Goal: Information Seeking & Learning: Learn about a topic

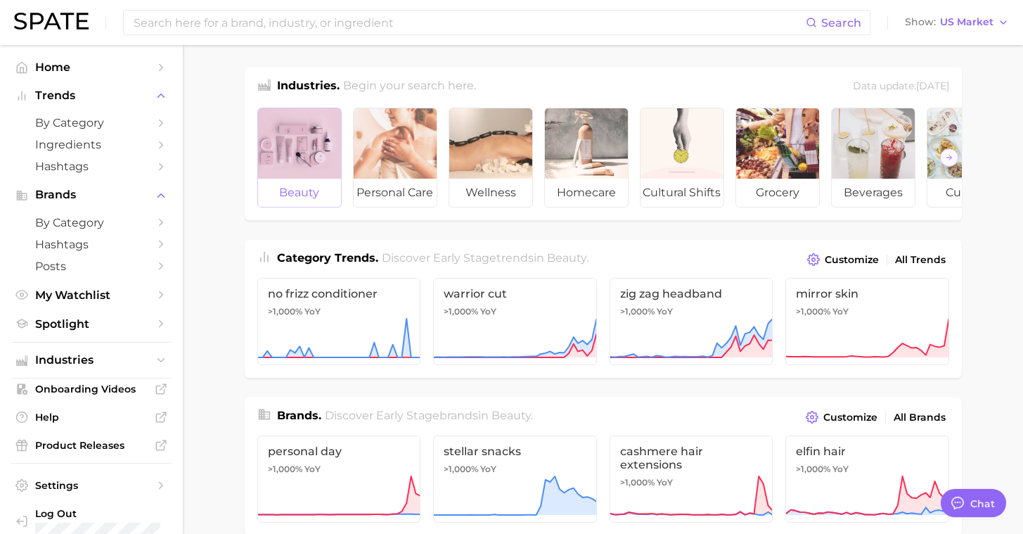
click at [323, 201] on span "beauty" at bounding box center [299, 193] width 83 height 28
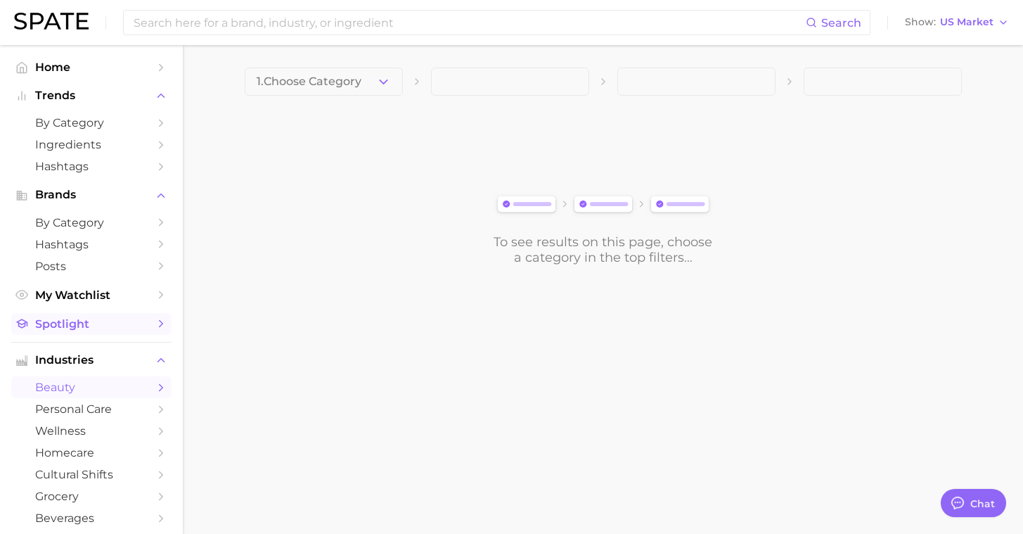
click at [76, 321] on span "Spotlight" at bounding box center [91, 323] width 113 height 13
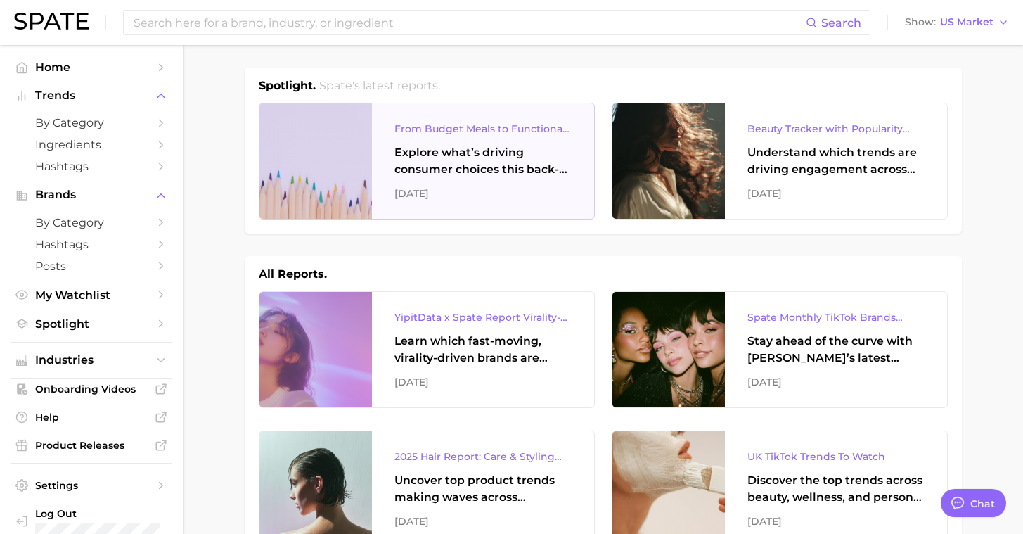
click at [393, 113] on div "From Budget Meals to Functional Snacks: Food & Beverage Trends Shaping Consumer…" at bounding box center [483, 160] width 222 height 115
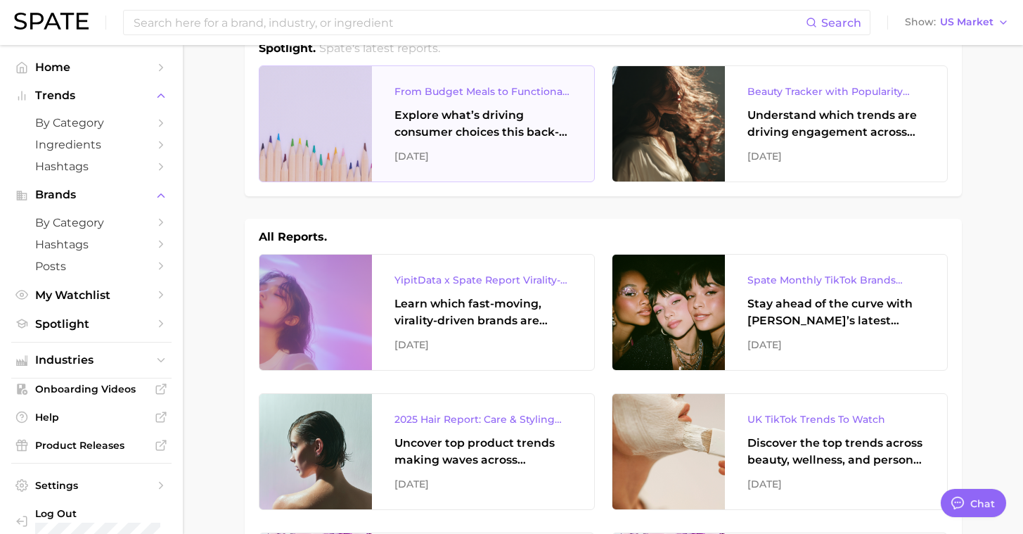
scroll to position [39, 0]
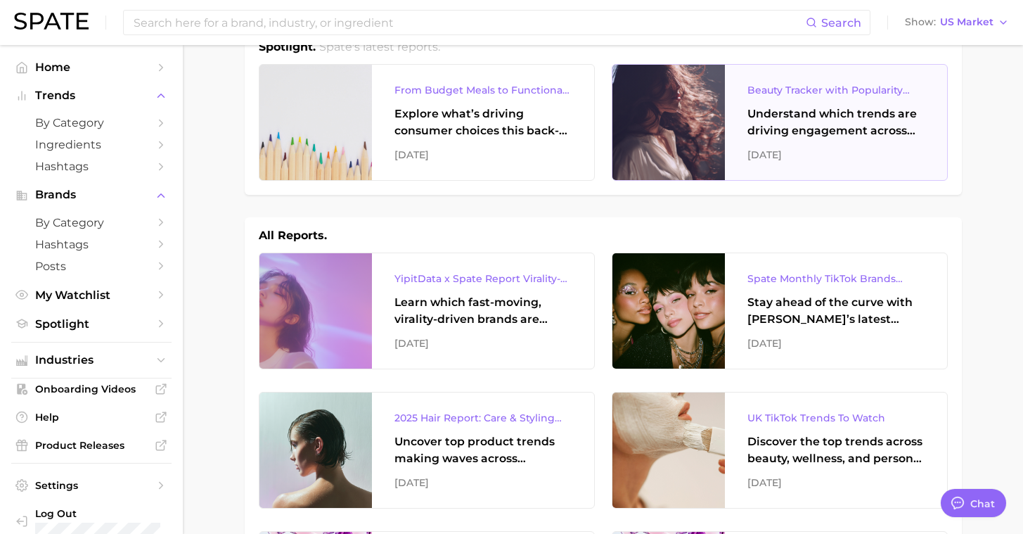
click at [729, 122] on div "Beauty Tracker with Popularity Index Understand which trends are driving engage…" at bounding box center [836, 122] width 222 height 115
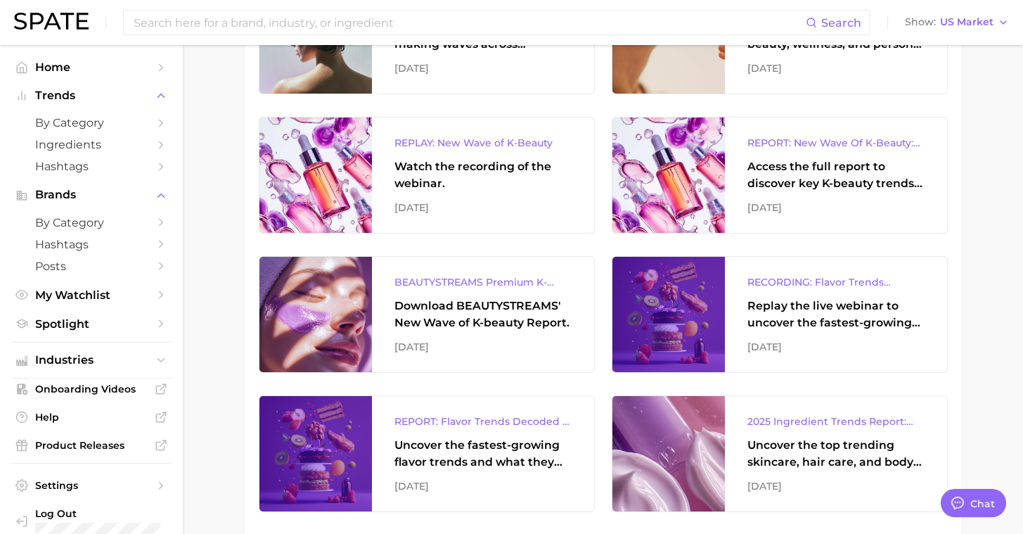
scroll to position [456, 0]
